Goal: Task Accomplishment & Management: Manage account settings

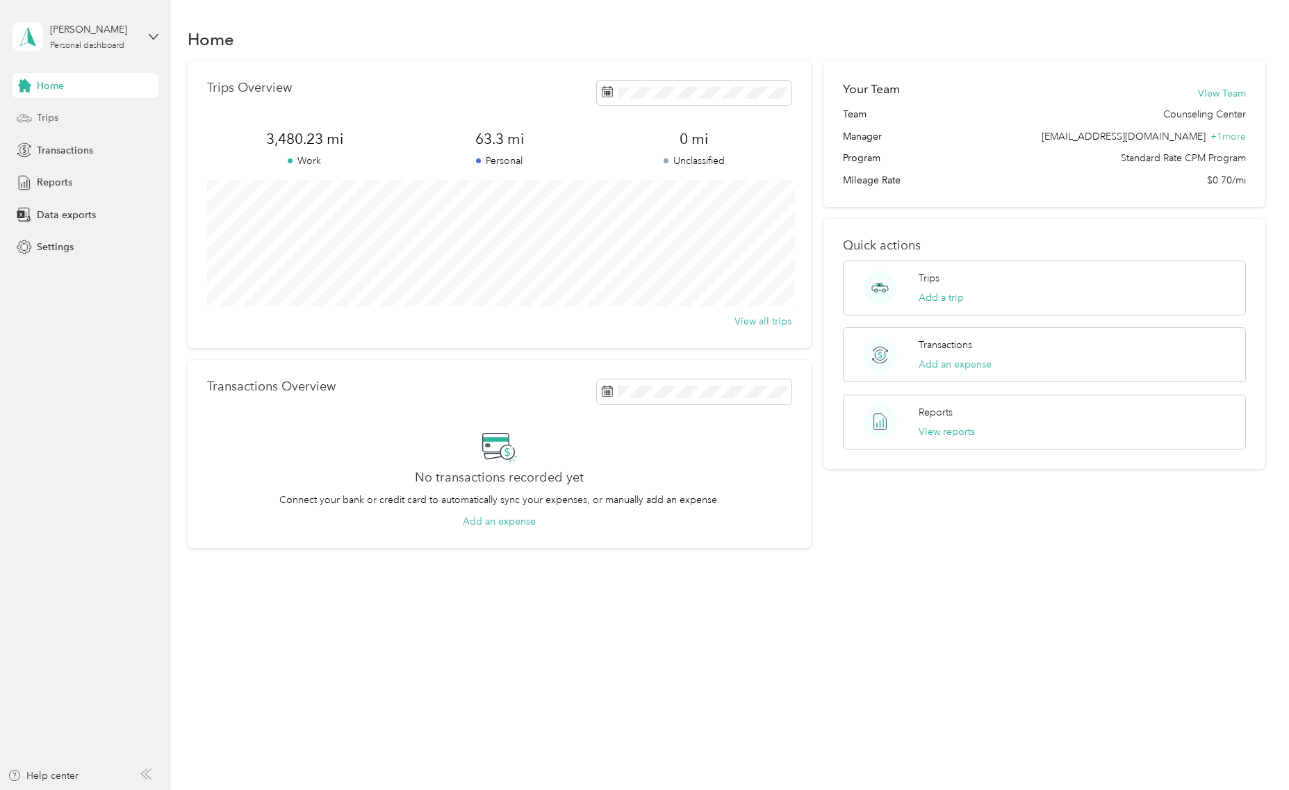
click at [64, 113] on div "Trips" at bounding box center [86, 118] width 146 height 25
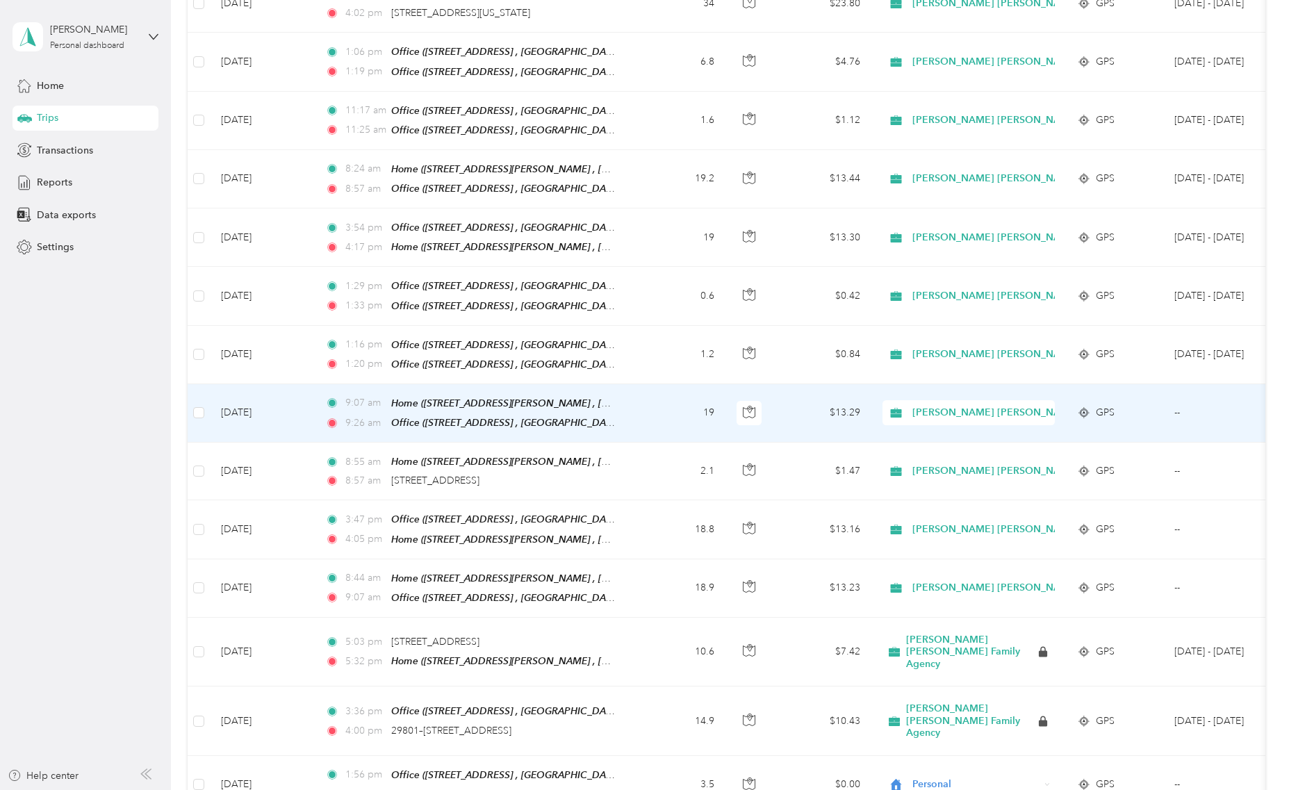
scroll to position [1216, 0]
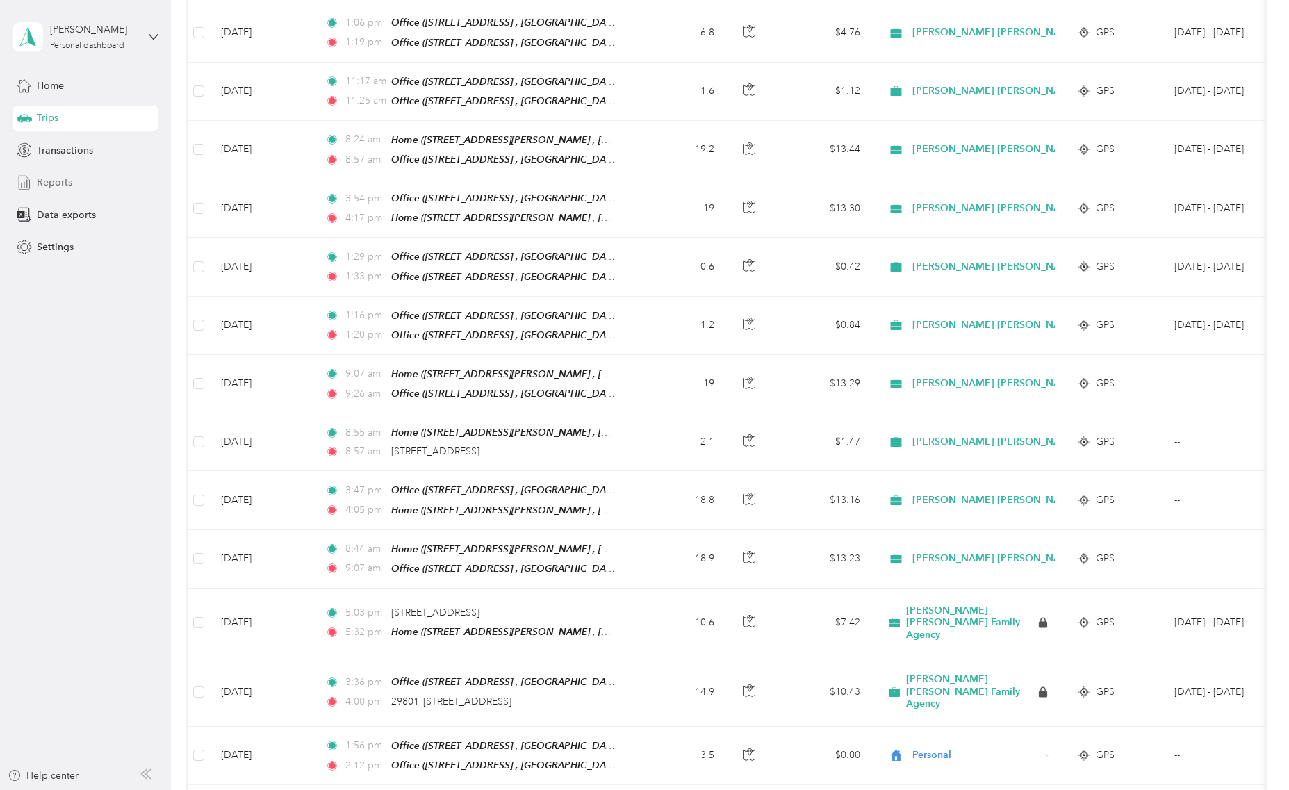
click at [63, 186] on span "Reports" at bounding box center [54, 182] width 35 height 15
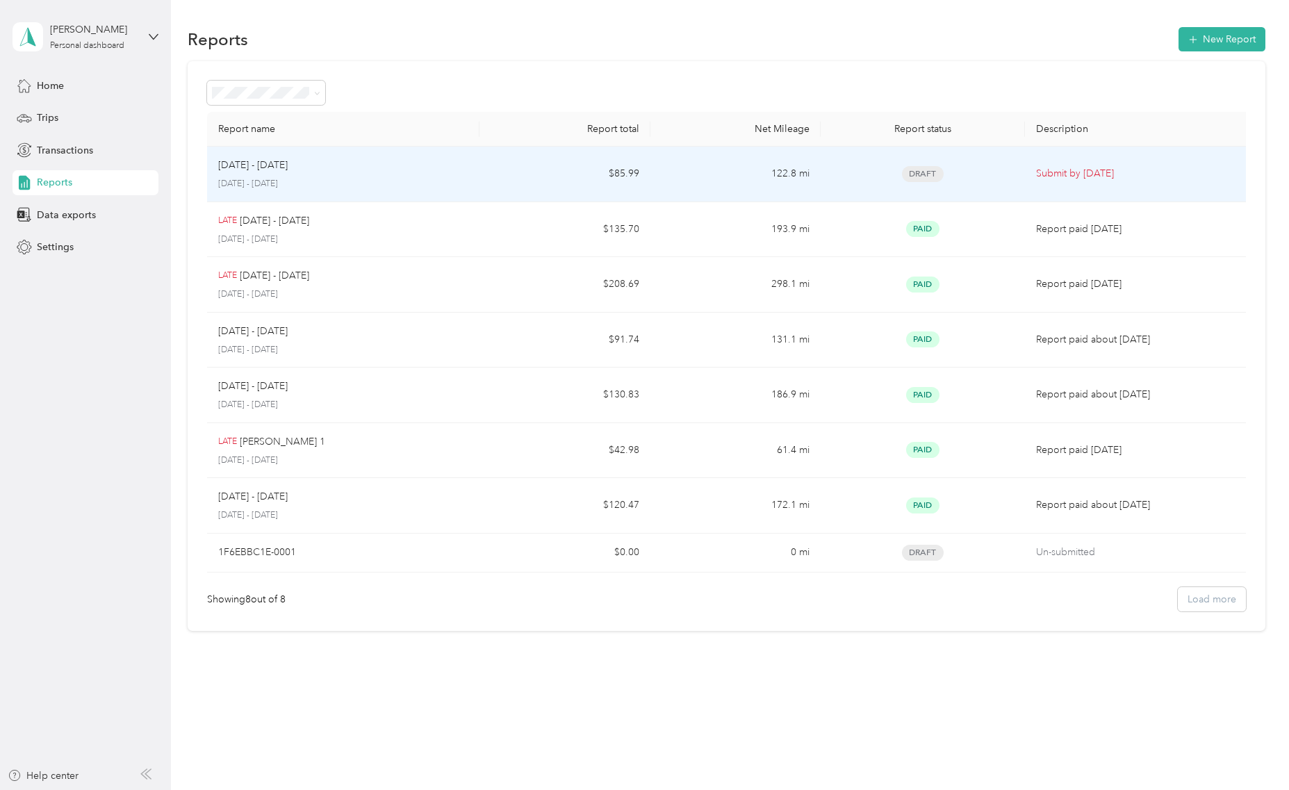
click at [442, 172] on div "[DATE] - [DATE]" at bounding box center [343, 165] width 250 height 15
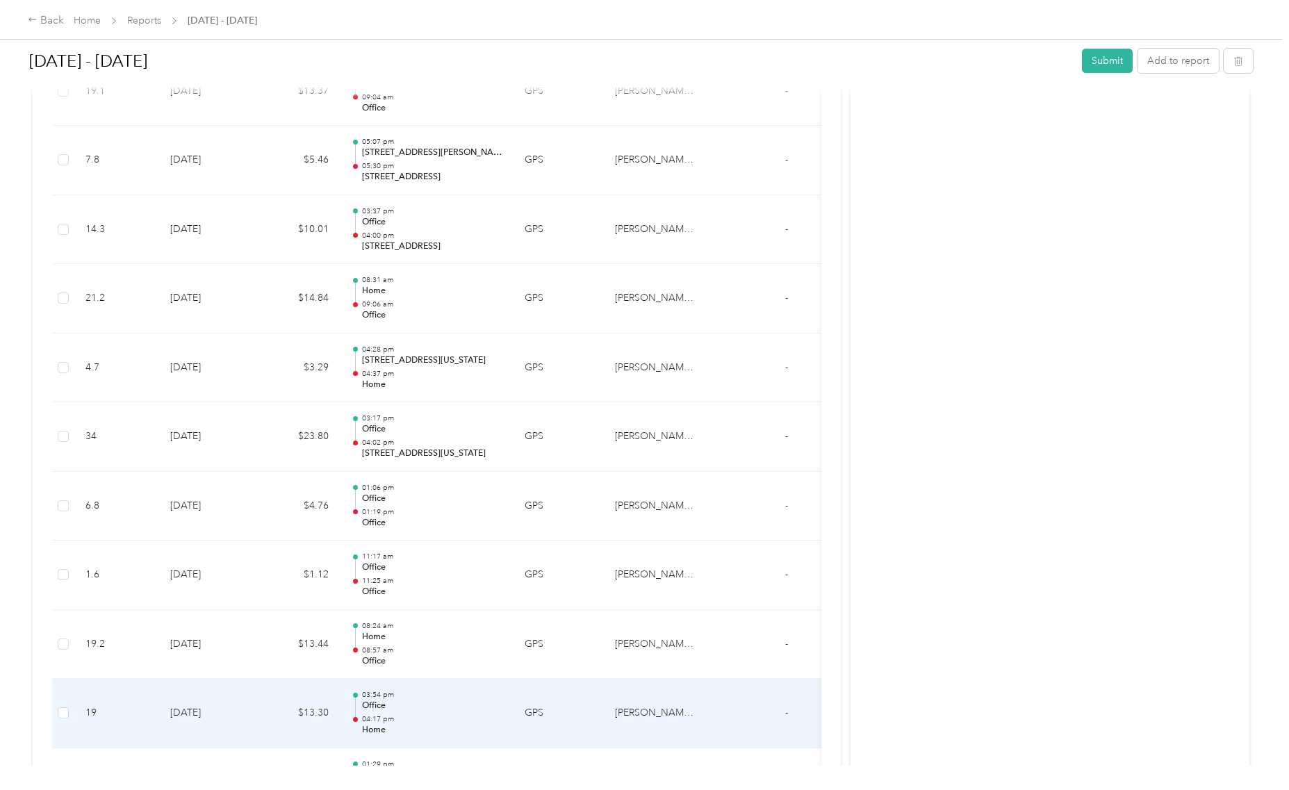
scroll to position [1006, 0]
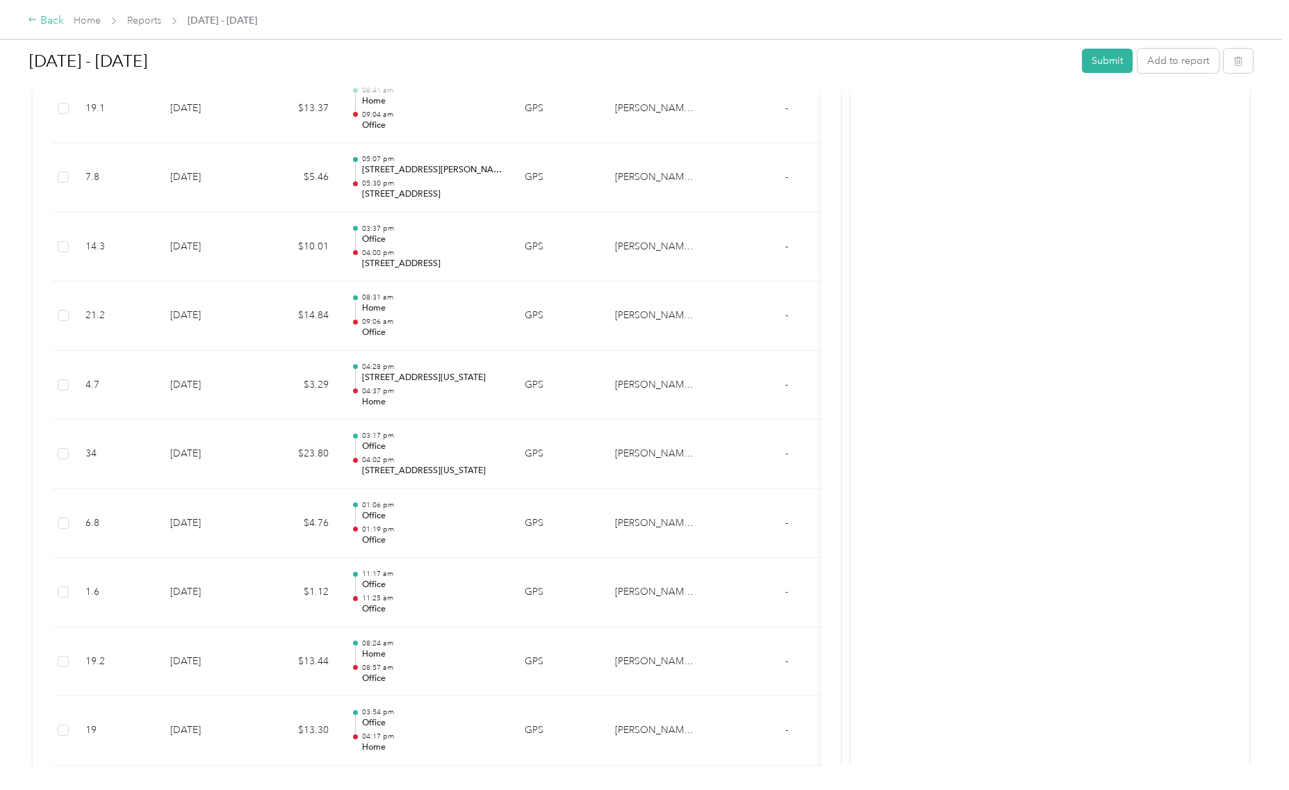
click at [40, 22] on div "Back" at bounding box center [46, 21] width 36 height 17
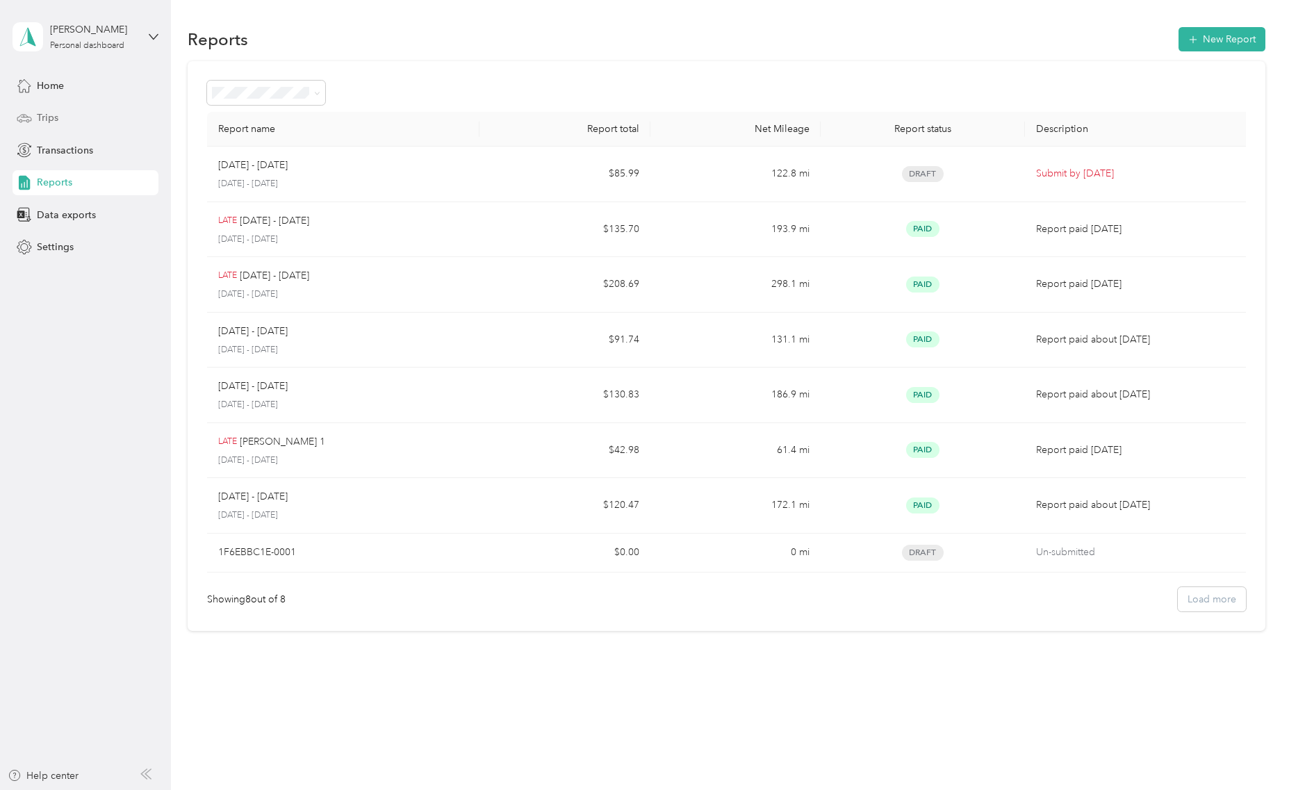
click at [61, 126] on div "Trips" at bounding box center [86, 118] width 146 height 25
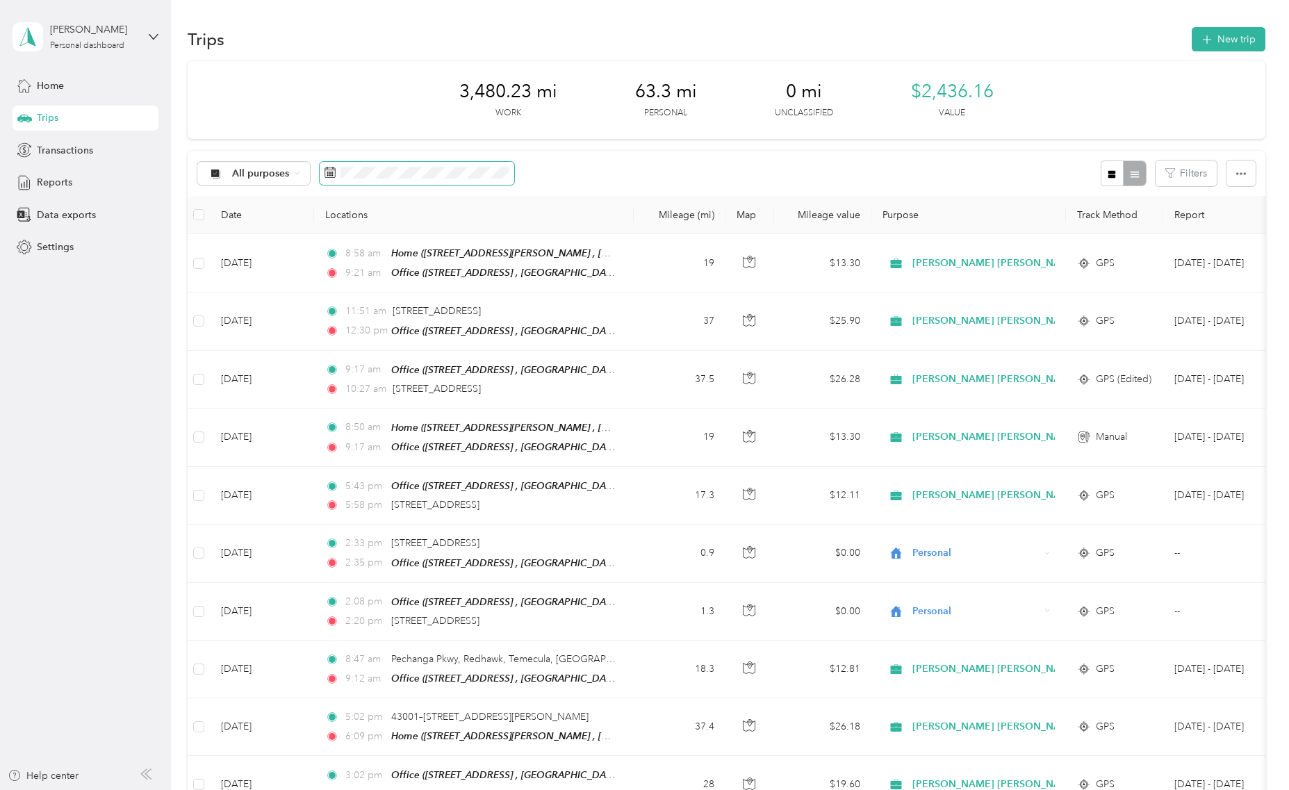
click at [365, 164] on span at bounding box center [417, 174] width 195 height 24
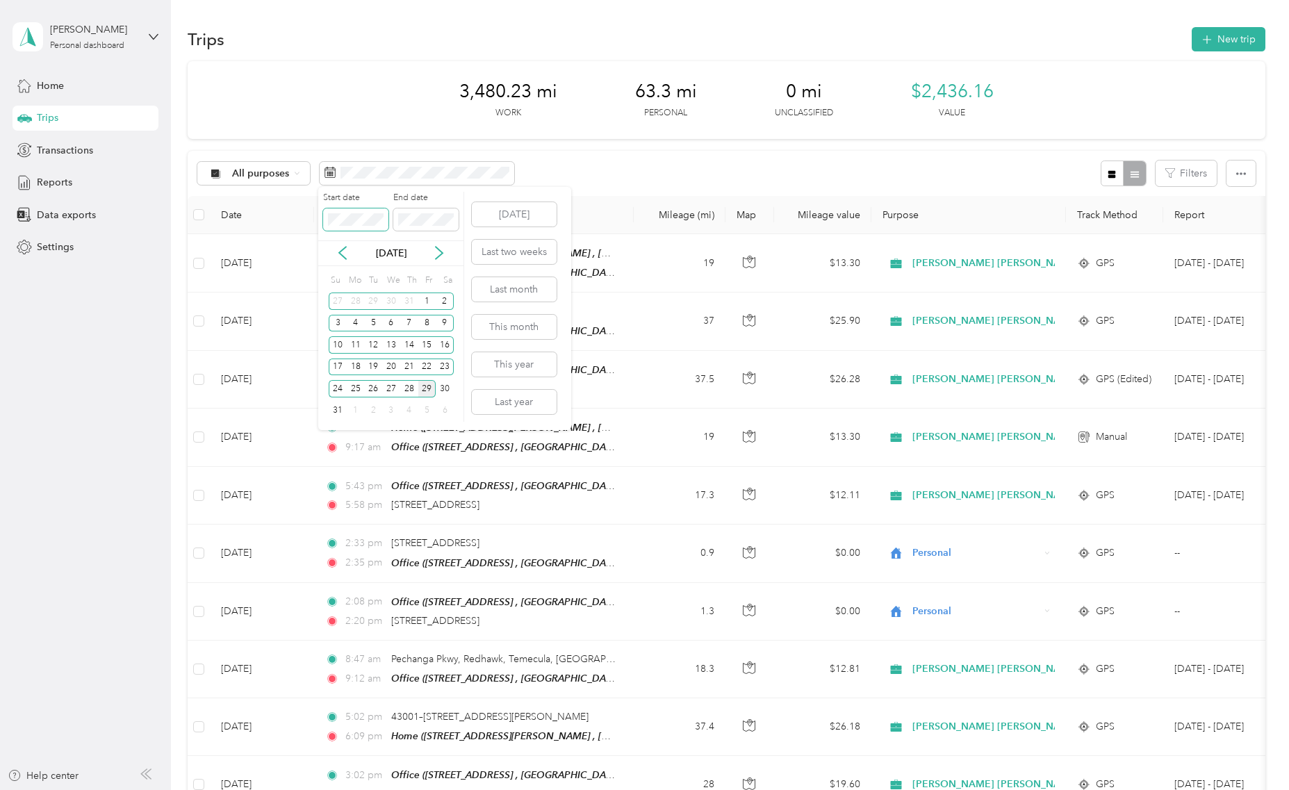
click at [342, 227] on span at bounding box center [355, 219] width 65 height 22
click at [351, 366] on div "18" at bounding box center [356, 367] width 18 height 17
click at [499, 213] on button "[DATE]" at bounding box center [514, 214] width 85 height 24
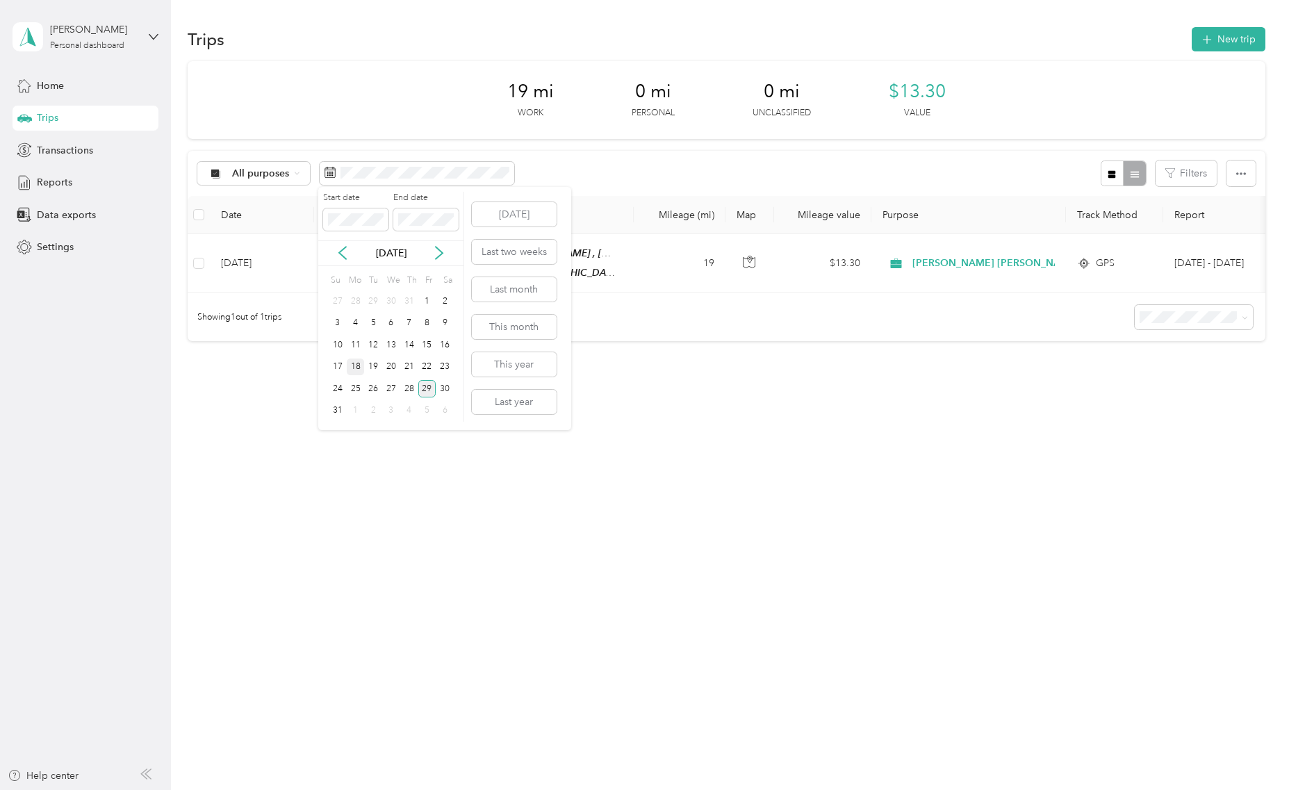
click at [356, 366] on div "18" at bounding box center [356, 367] width 18 height 17
click at [425, 390] on div "29" at bounding box center [427, 388] width 18 height 17
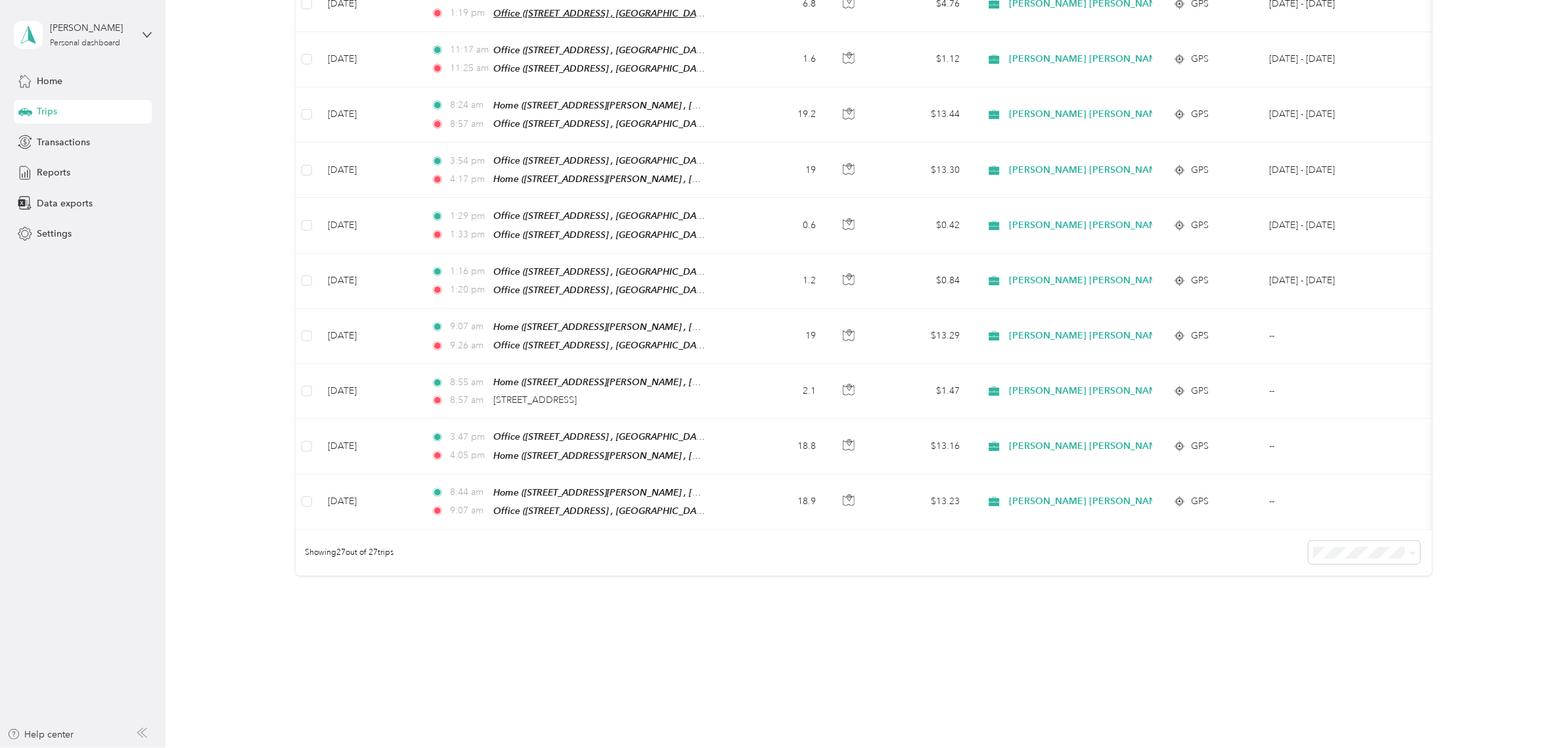
scroll to position [1164, 0]
